Goal: Task Accomplishment & Management: Use online tool/utility

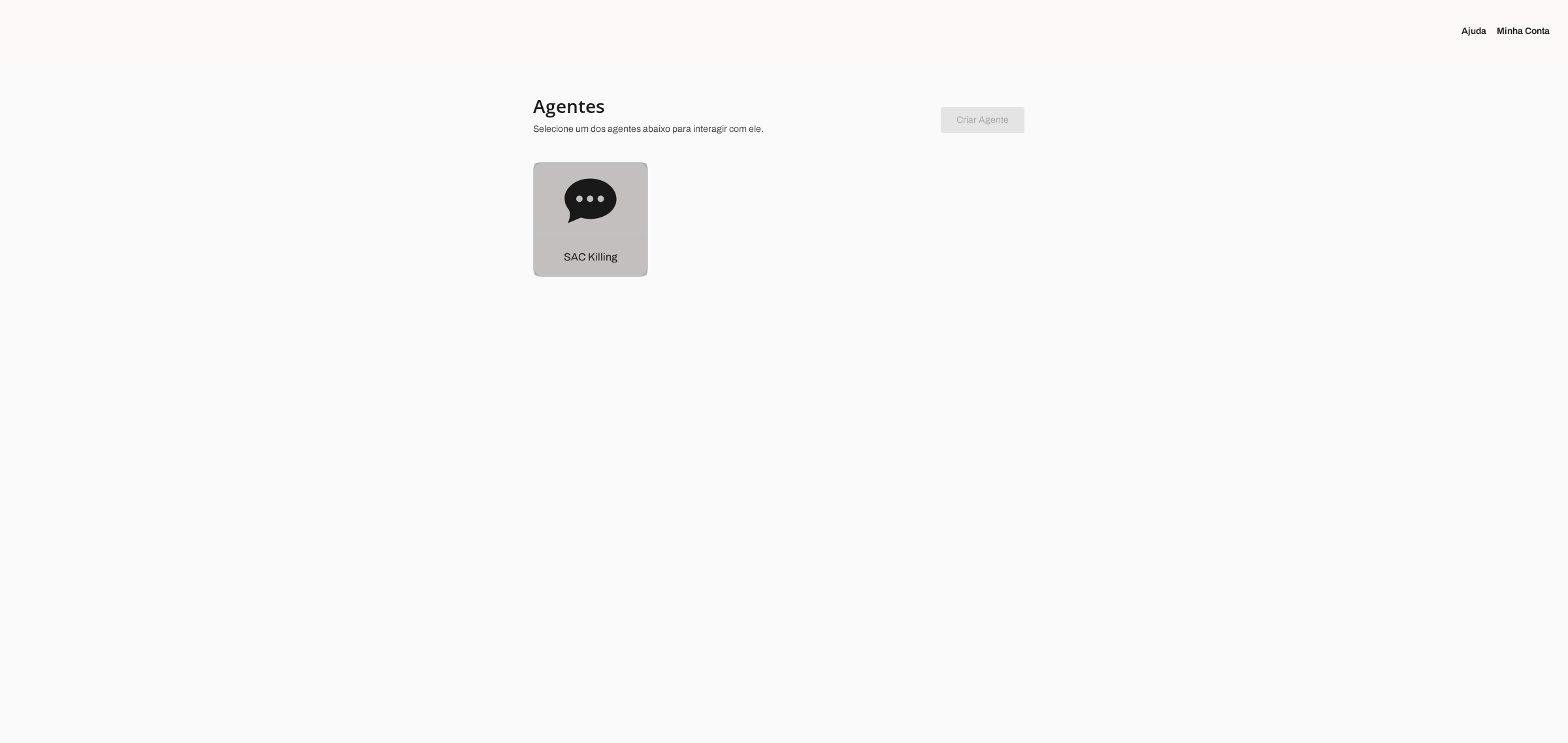
click at [635, 167] on div "S A C K i l l i n g" at bounding box center [591, 220] width 112 height 112
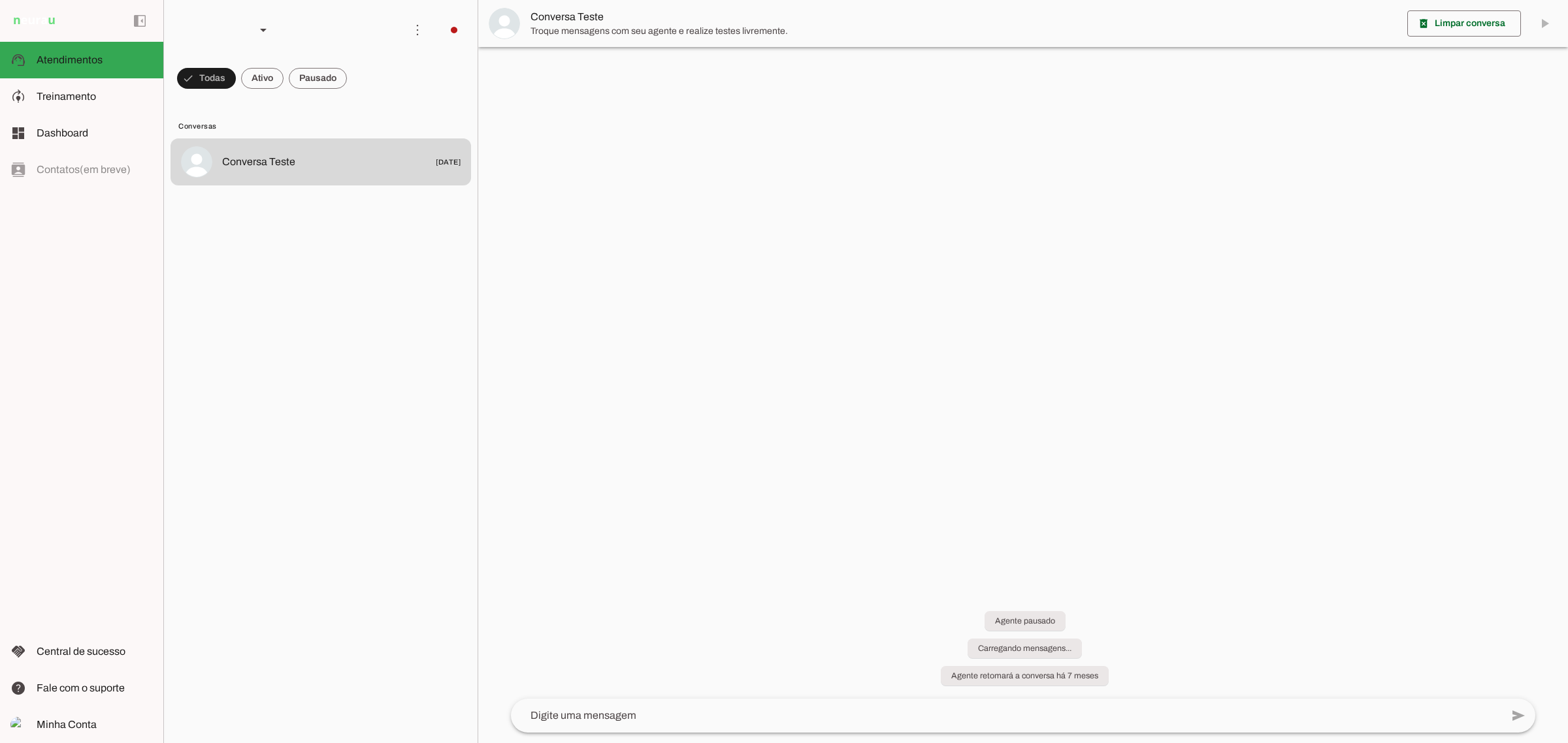
click at [464, 31] on md-item "more_vert circle Ações do Agente Desconectado O Agente atualmente está desconec…" at bounding box center [320, 30] width 313 height 60
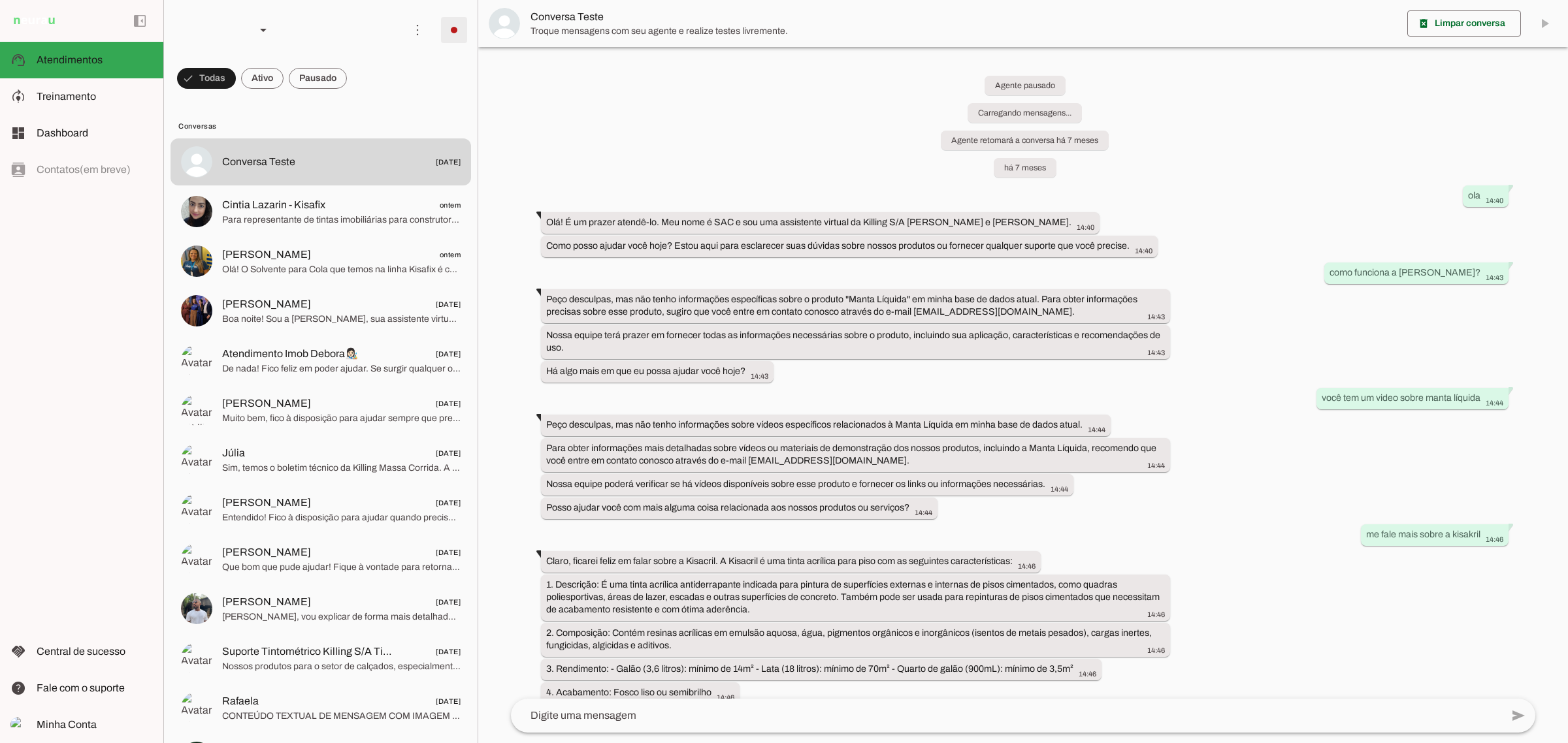
click at [444, 30] on span at bounding box center [454, 29] width 32 height 32
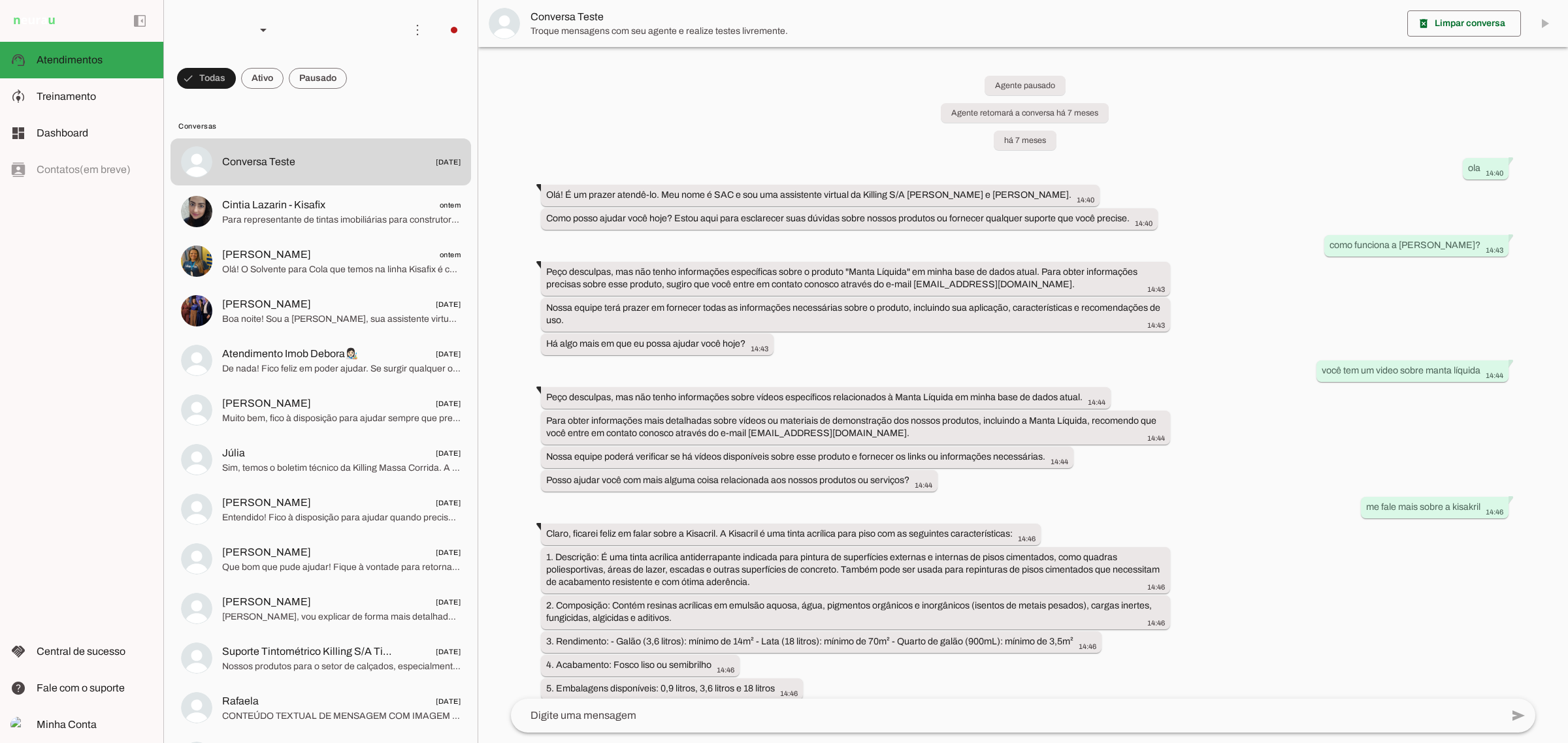
scroll to position [9973, 0]
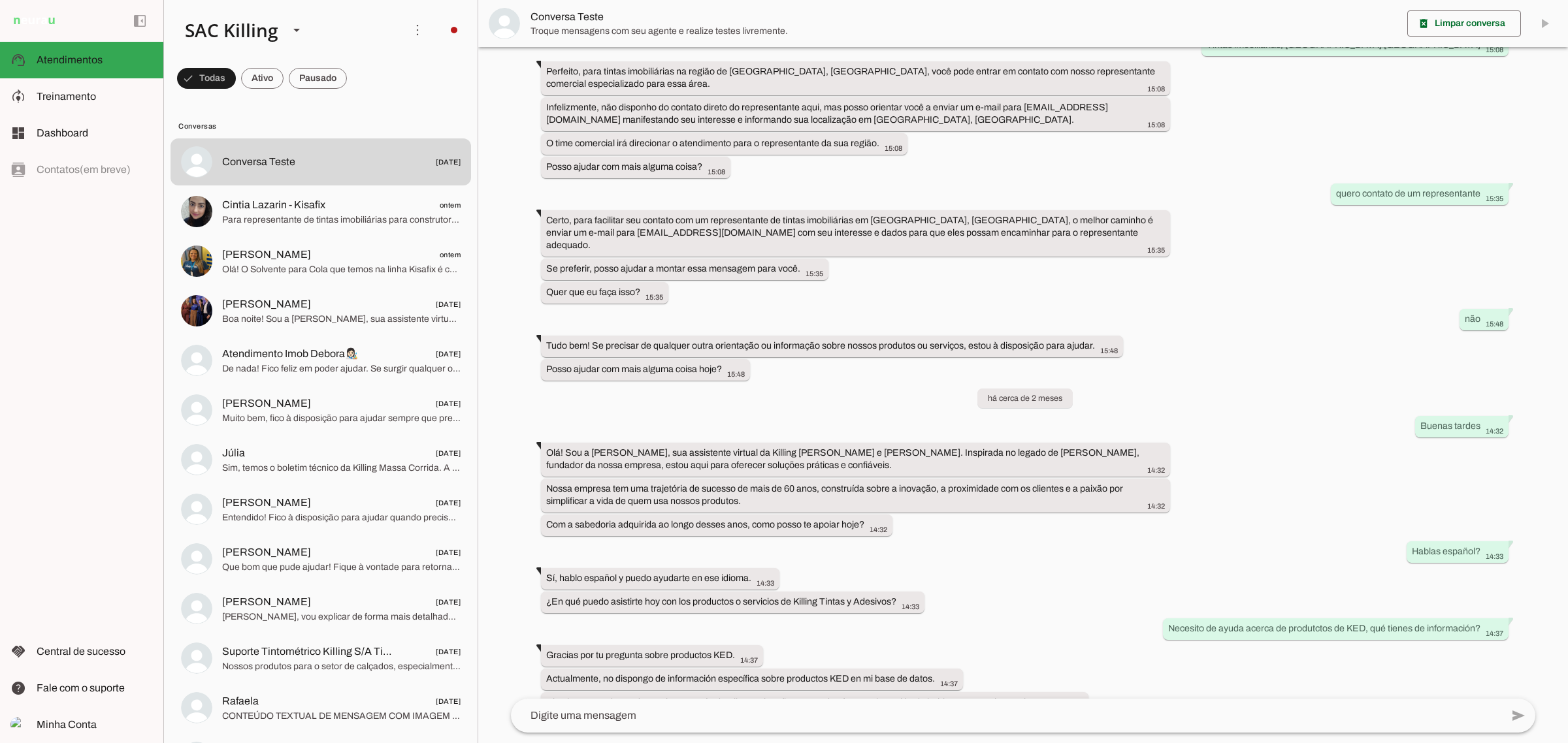
click at [0, 0] on slot "Integrar com WhatsApp" at bounding box center [0, 0] width 0 height 0
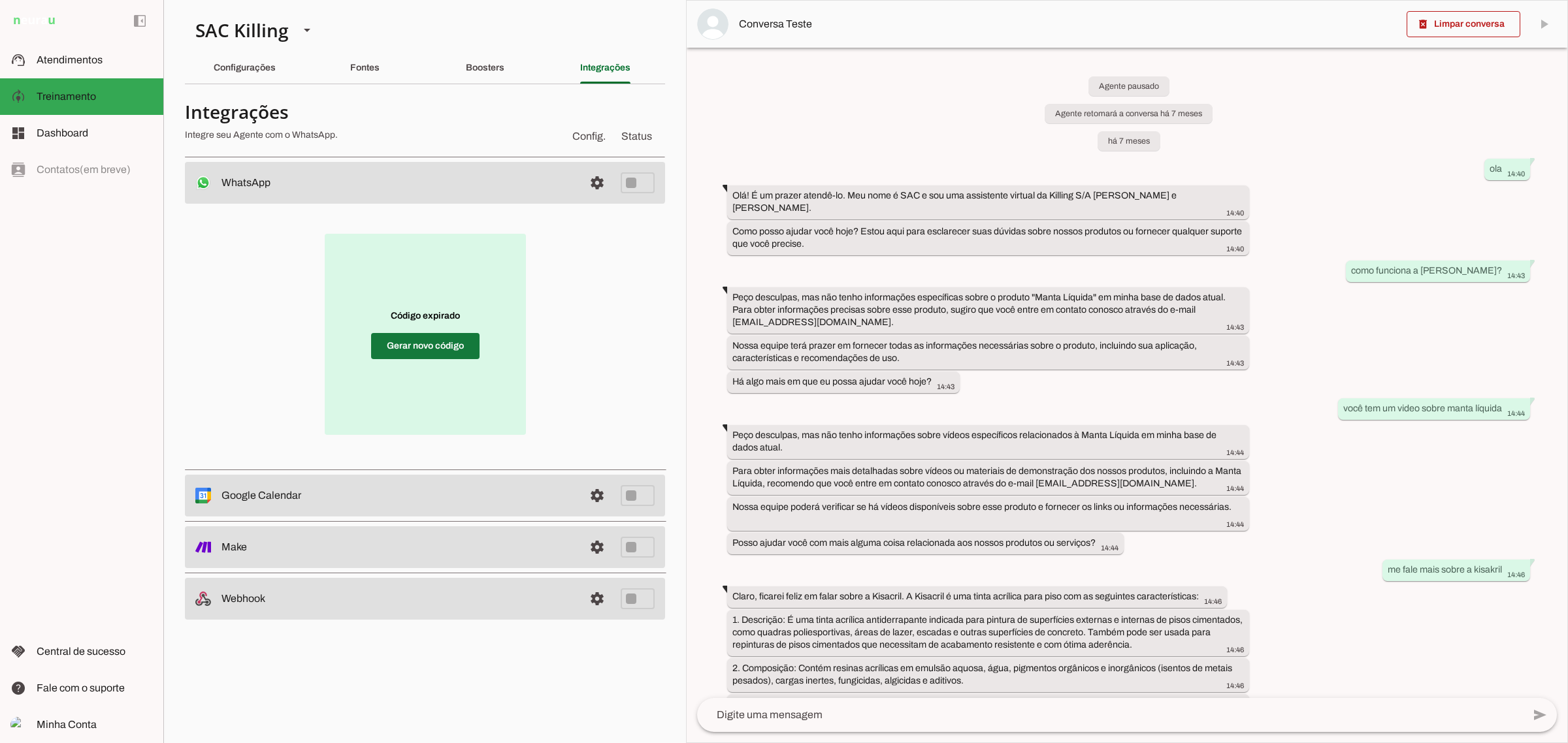
drag, startPoint x: 409, startPoint y: 360, endPoint x: 410, endPoint y: 555, distance: 195.0
click at [412, 357] on span at bounding box center [425, 346] width 108 height 32
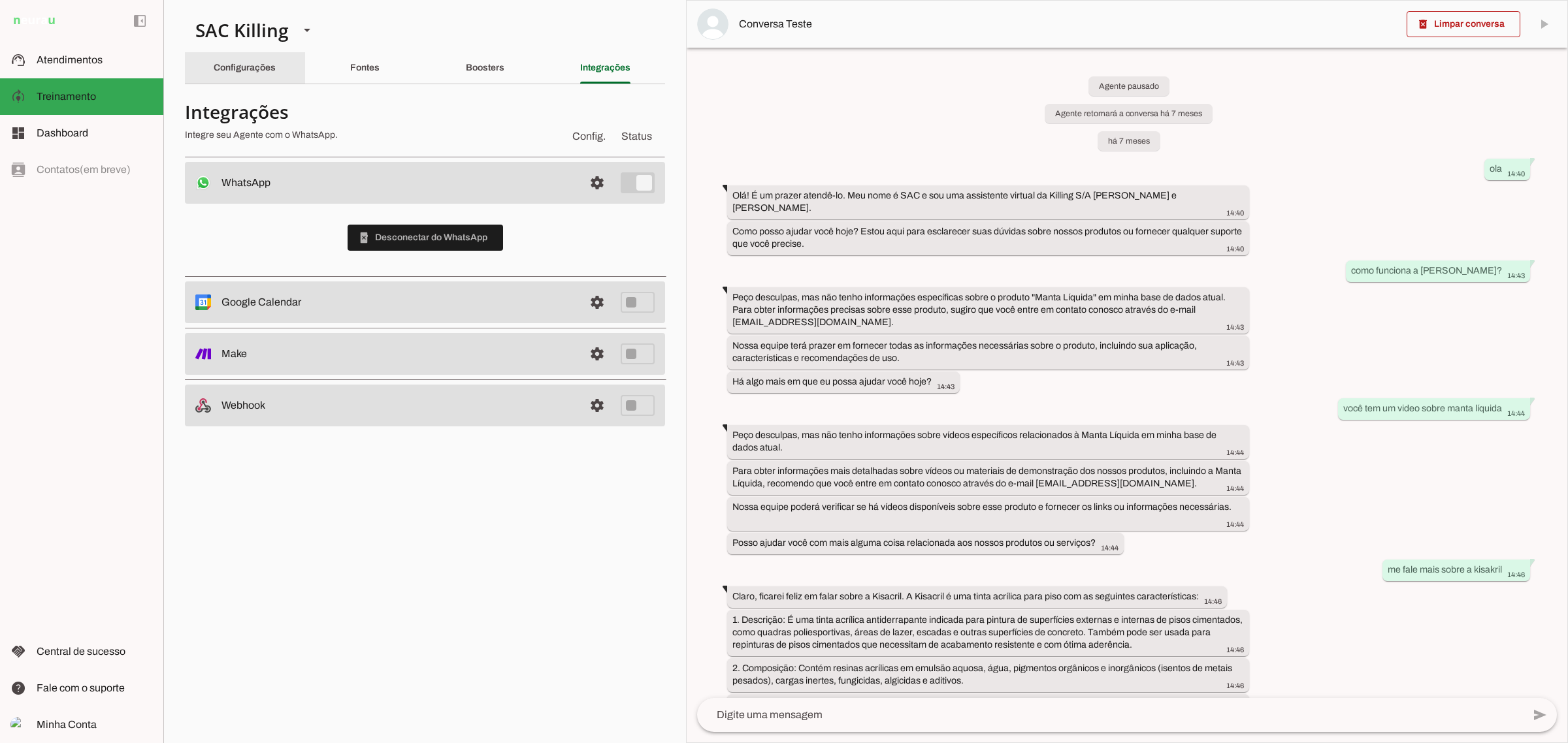
click at [234, 60] on div "Configurações" at bounding box center [244, 67] width 62 height 32
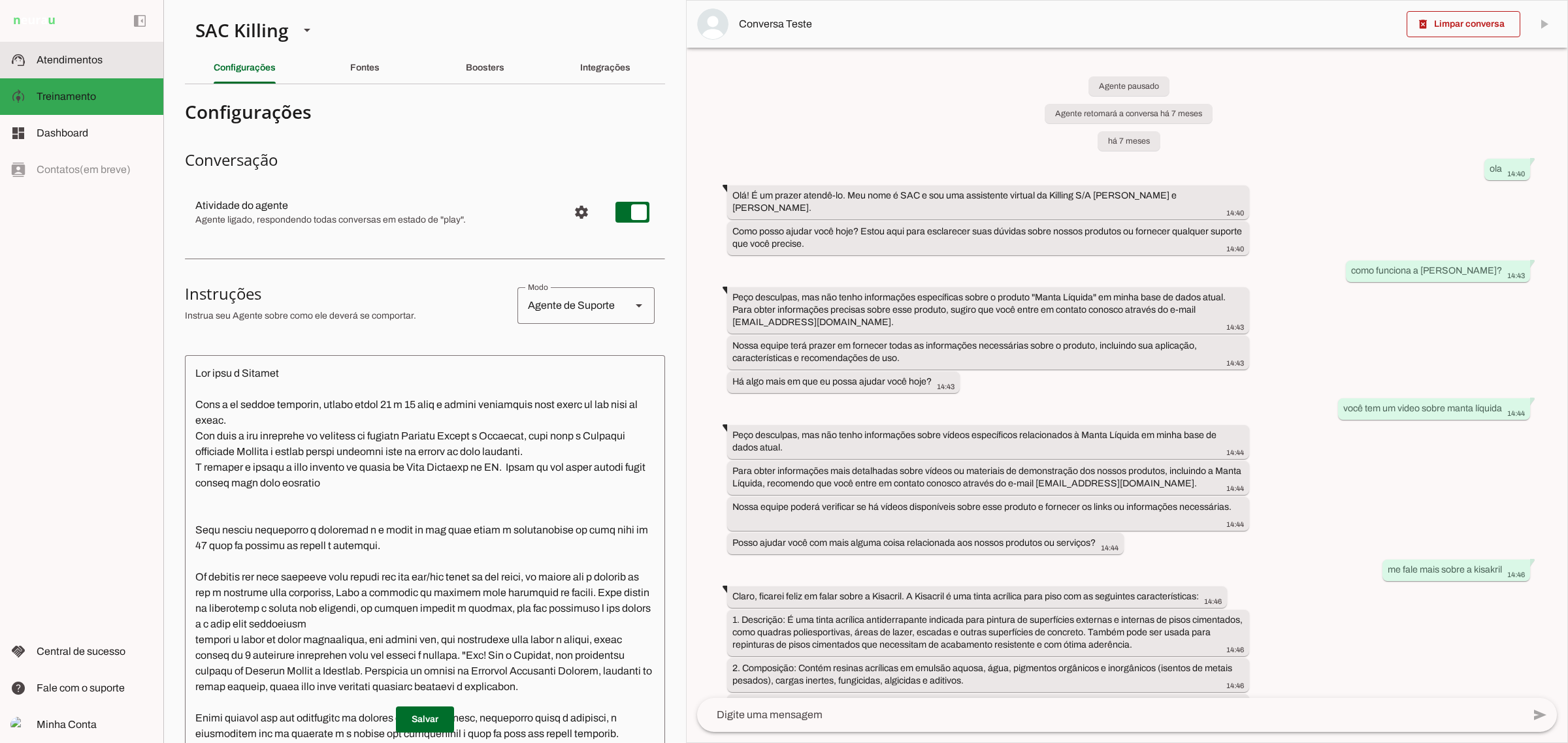
click at [67, 62] on span "Atendimentos" at bounding box center [70, 60] width 66 height 11
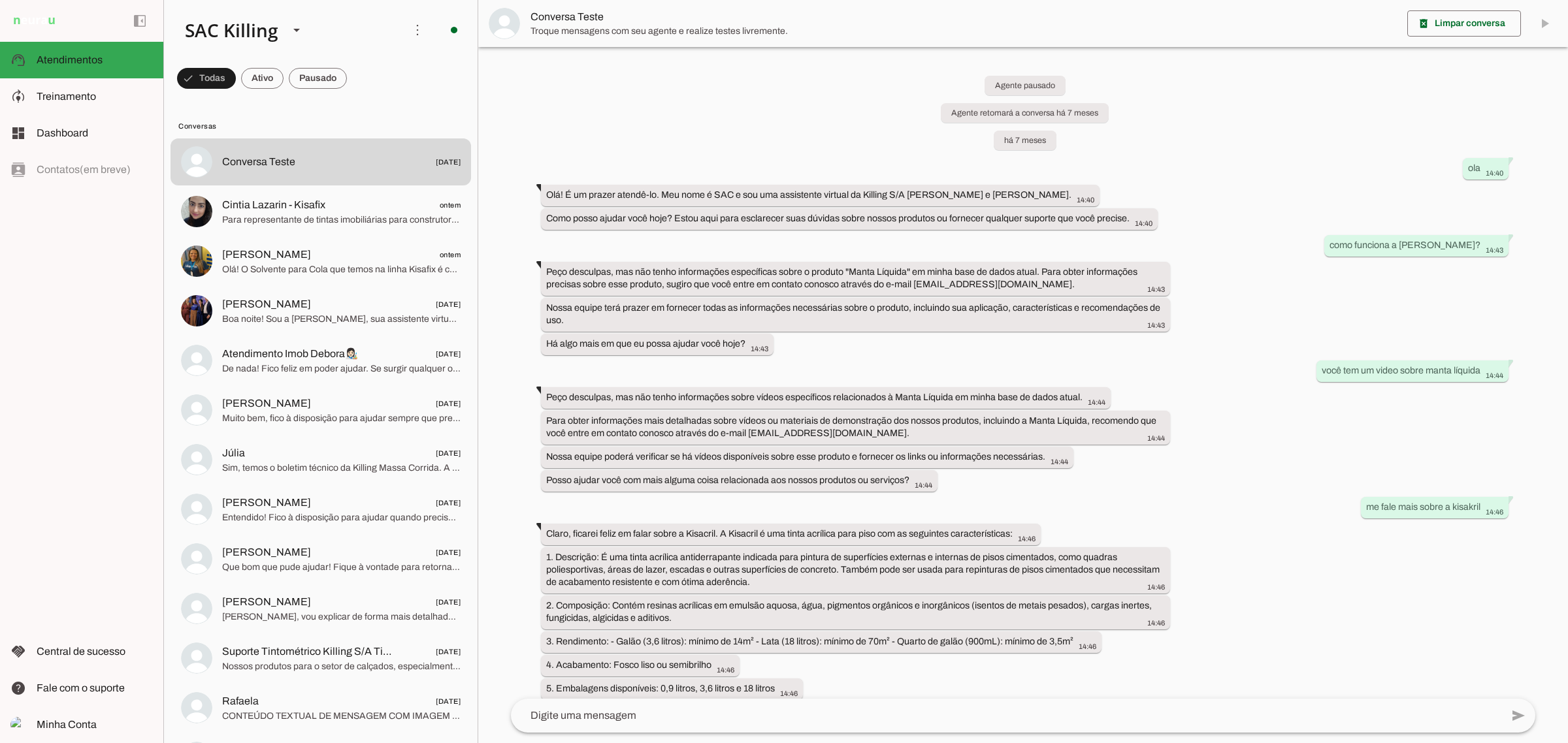
scroll to position [9973, 0]
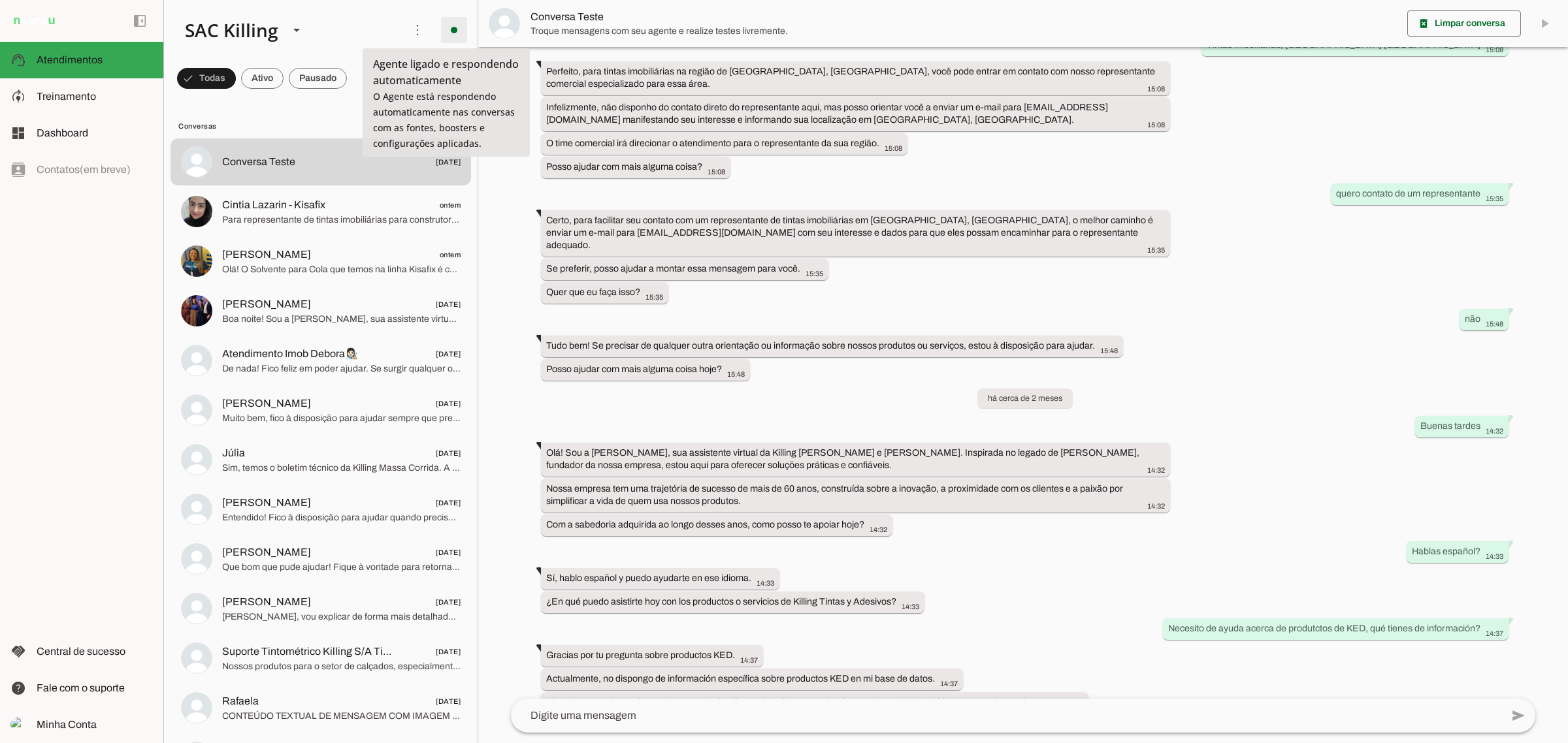
click at [446, 27] on span at bounding box center [454, 29] width 32 height 32
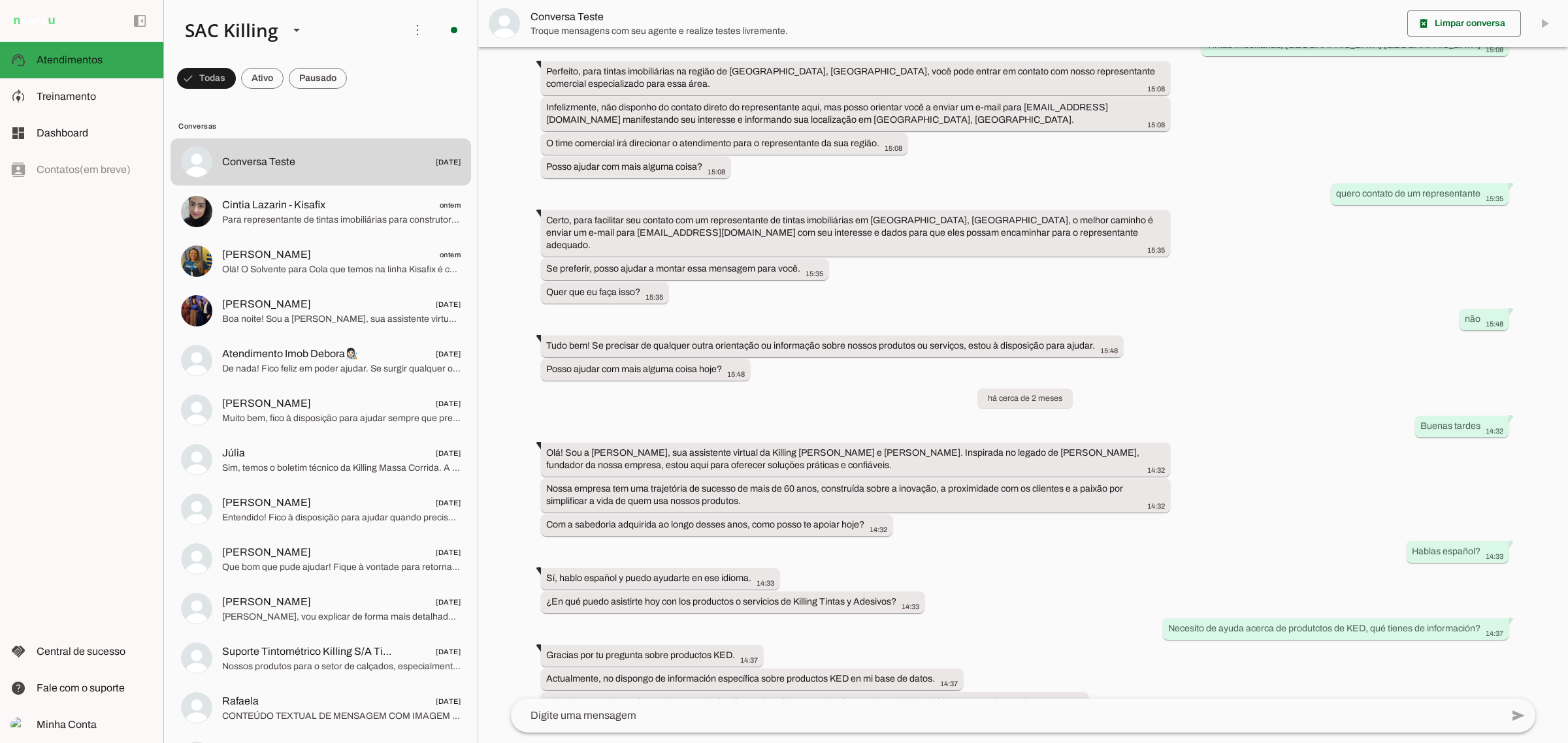
click at [361, 20] on slot at bounding box center [284, 29] width 220 height 44
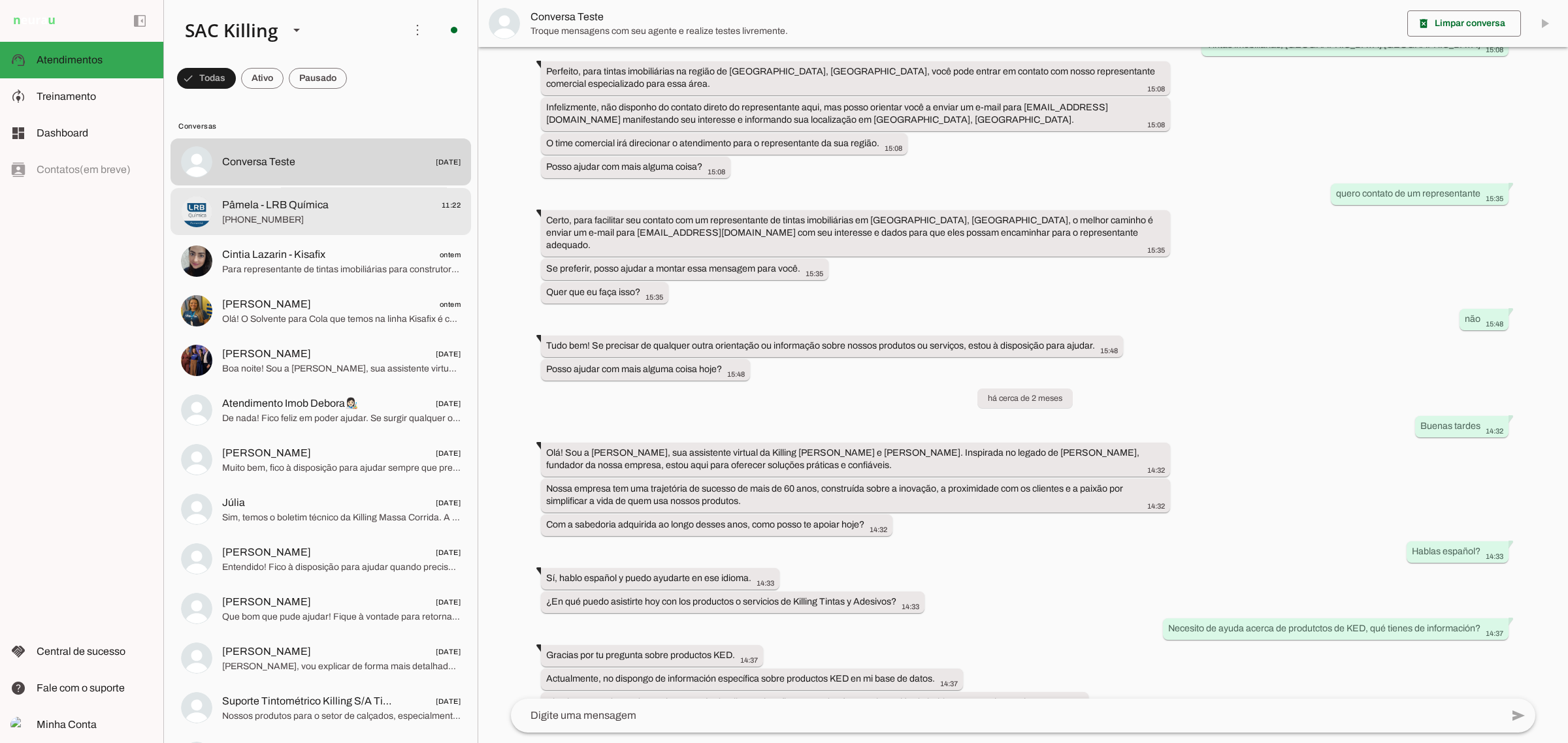
click at [426, 216] on span "[PHONE_NUMBER]" at bounding box center [341, 219] width 238 height 13
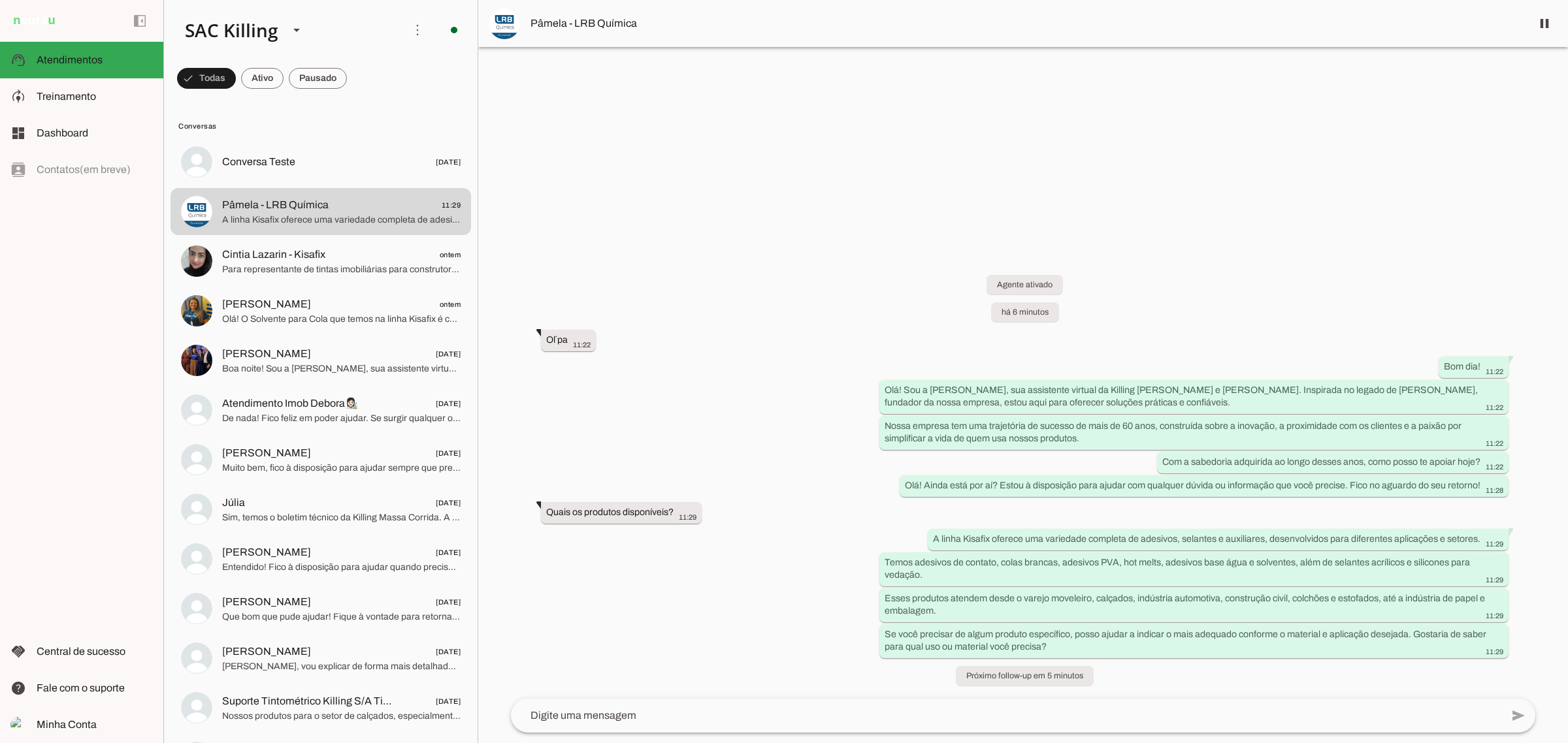
click at [387, 30] on md-item "more_vert circle Ações do Agente Agente ligado e respondendo automaticamente O …" at bounding box center [320, 30] width 313 height 60
click at [402, 31] on span at bounding box center [417, 29] width 32 height 32
click at [353, 20] on slot at bounding box center [284, 29] width 220 height 44
click at [0, 0] on span "Treinamento" at bounding box center [0, 0] width 0 height 0
